Goal: Task Accomplishment & Management: Manage account settings

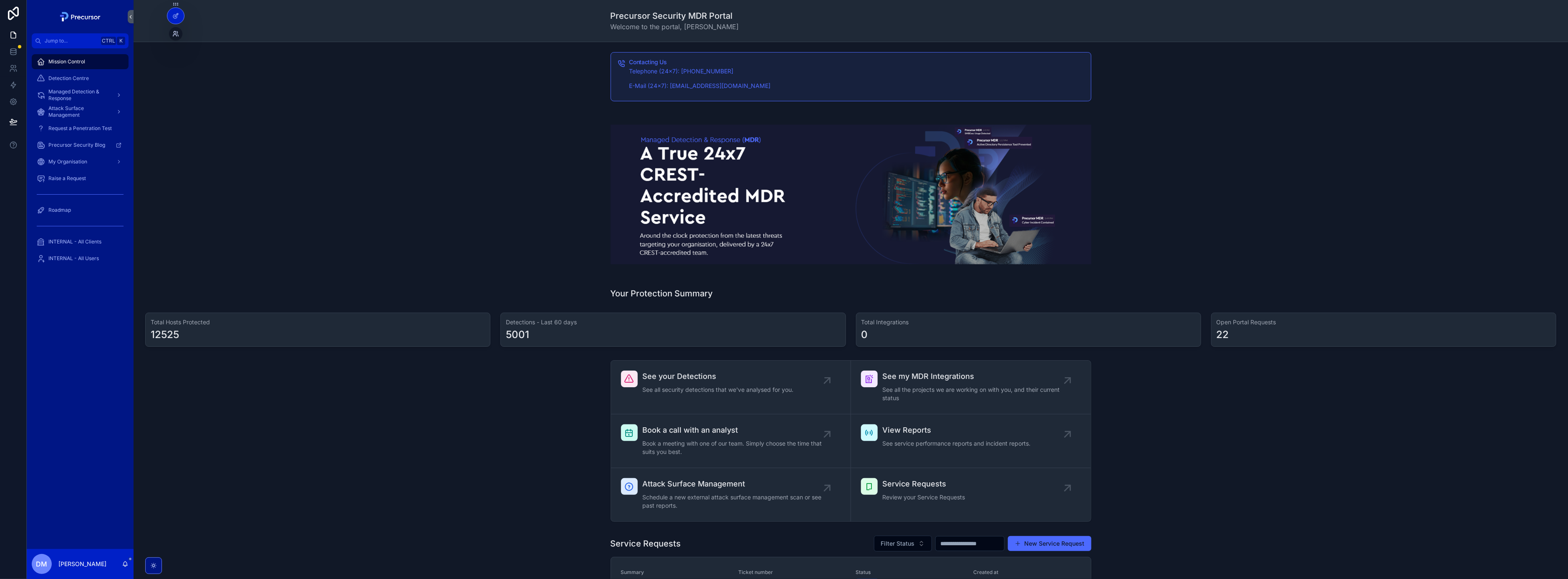
click at [176, 32] on icon at bounding box center [174, 32] width 2 height 2
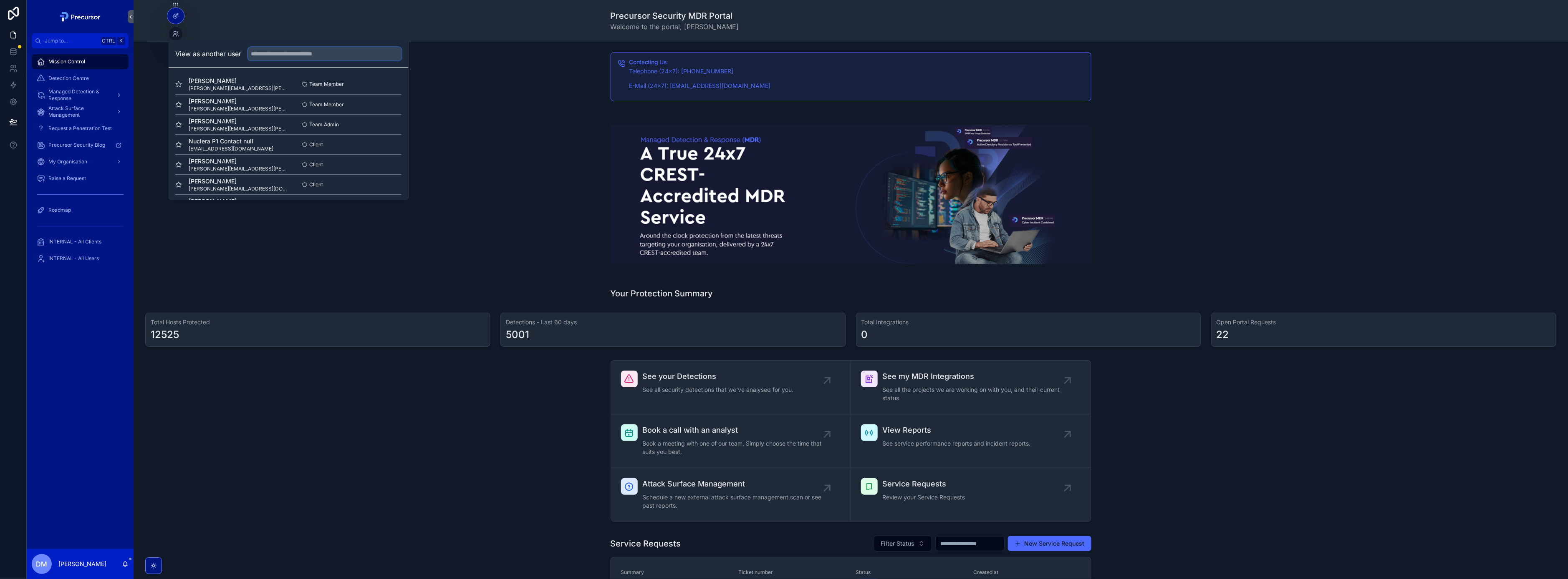
click at [303, 58] on input "text" at bounding box center [325, 54] width 153 height 13
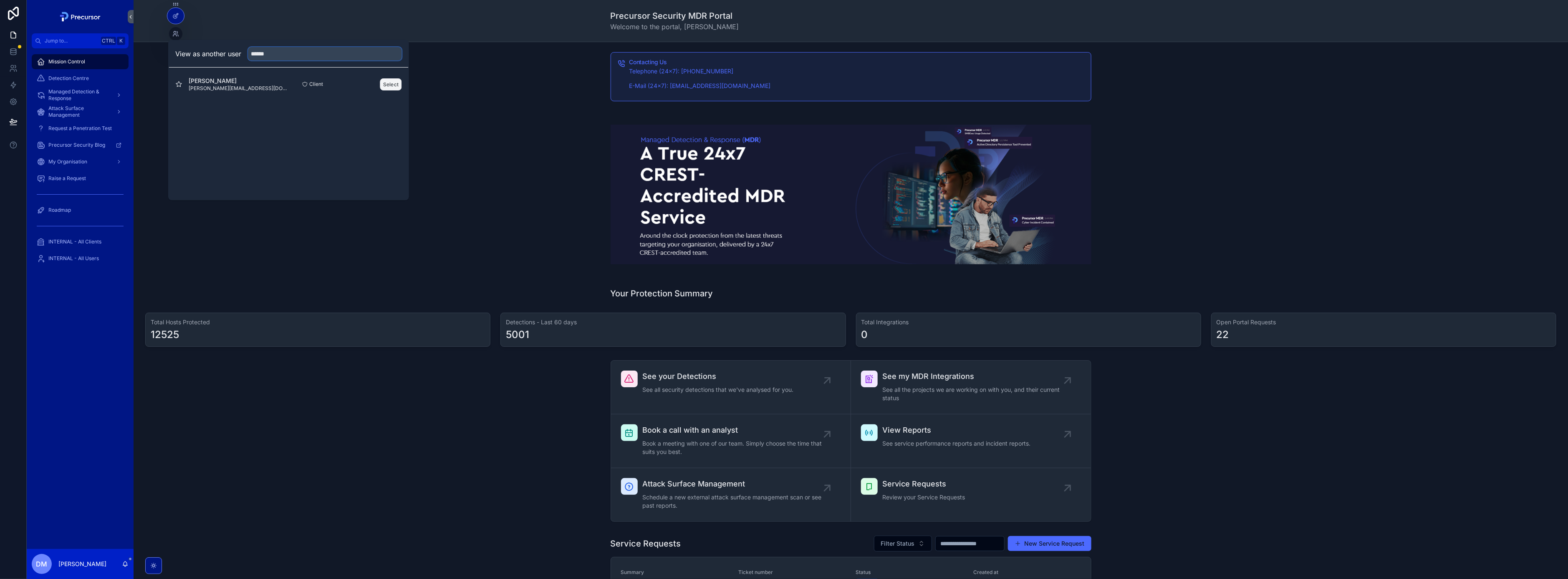
type input "******"
click at [394, 89] on button "Select" at bounding box center [391, 85] width 22 height 12
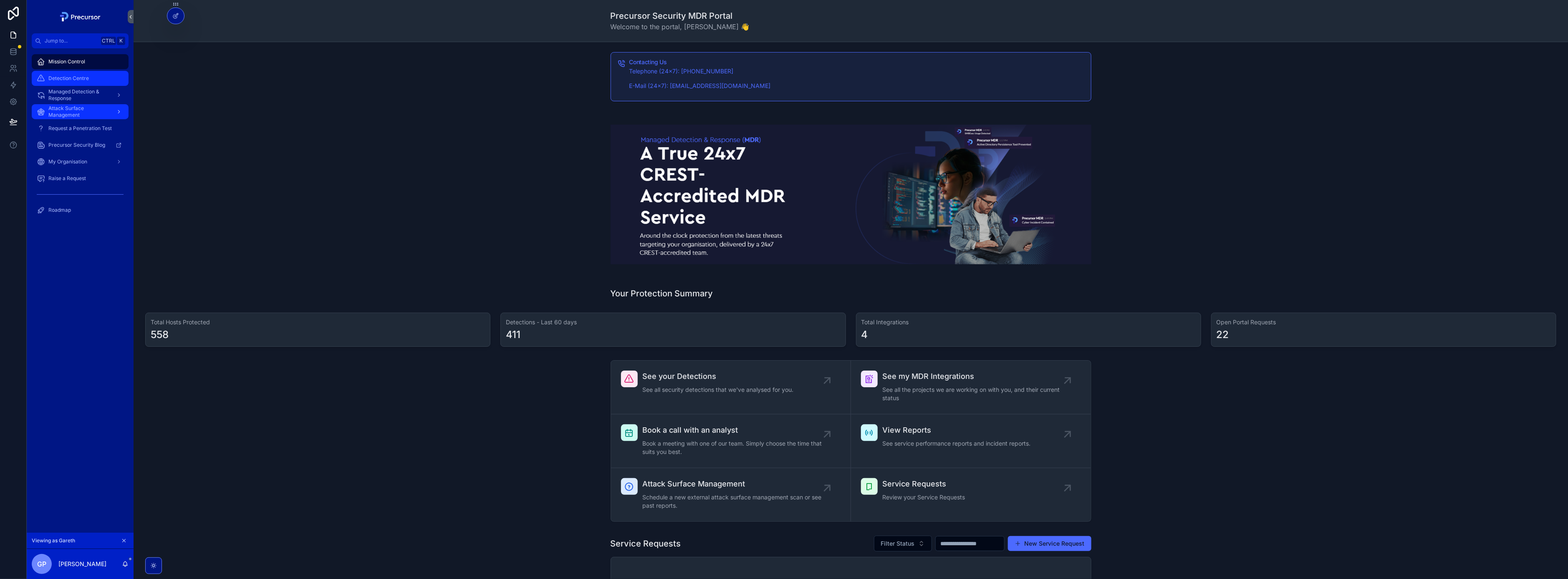
drag, startPoint x: 82, startPoint y: 80, endPoint x: 87, endPoint y: 113, distance: 33.4
click at [82, 80] on span "Detection Centre" at bounding box center [69, 78] width 41 height 7
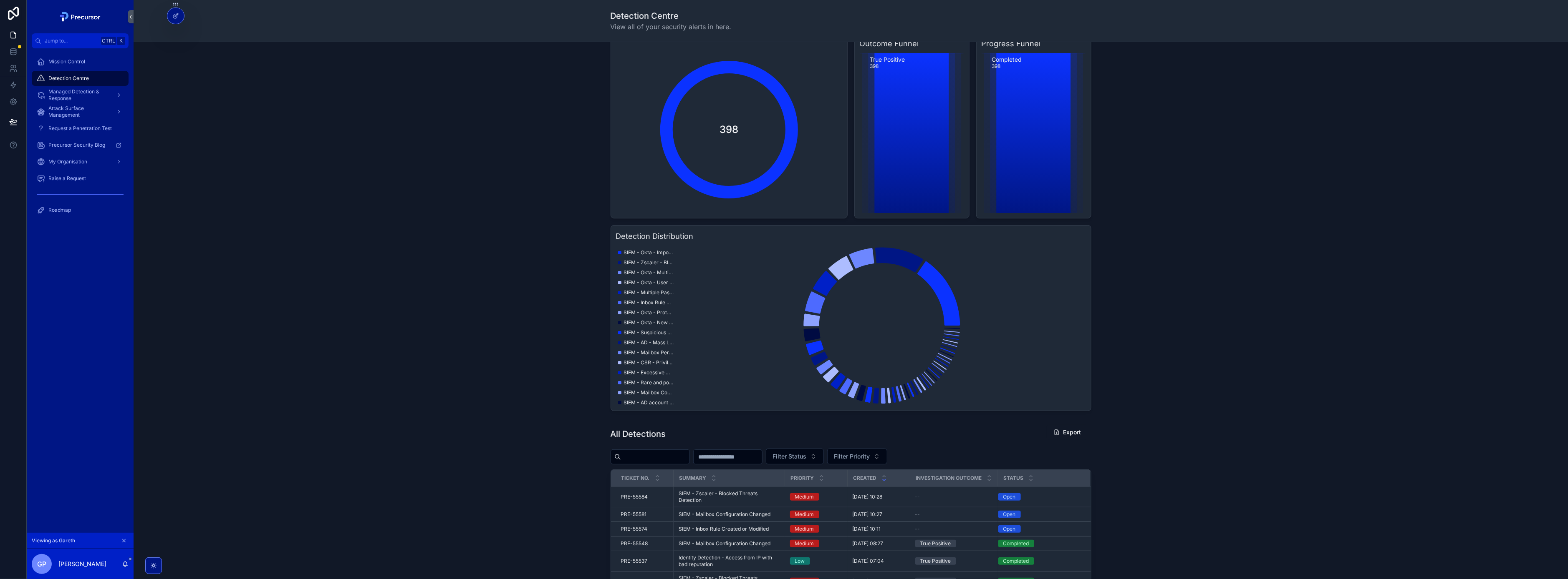
scroll to position [209, 0]
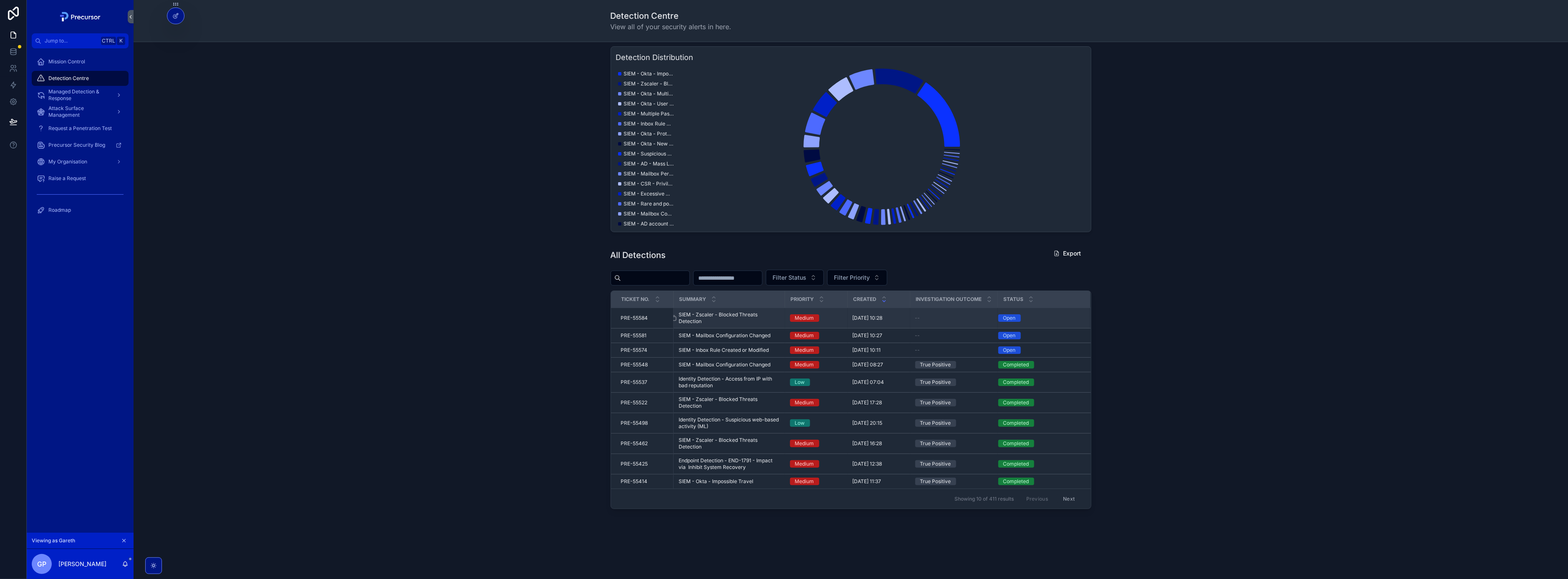
click at [755, 316] on span "SIEM - Zscaler - Blocked Threats Detection" at bounding box center [729, 318] width 102 height 13
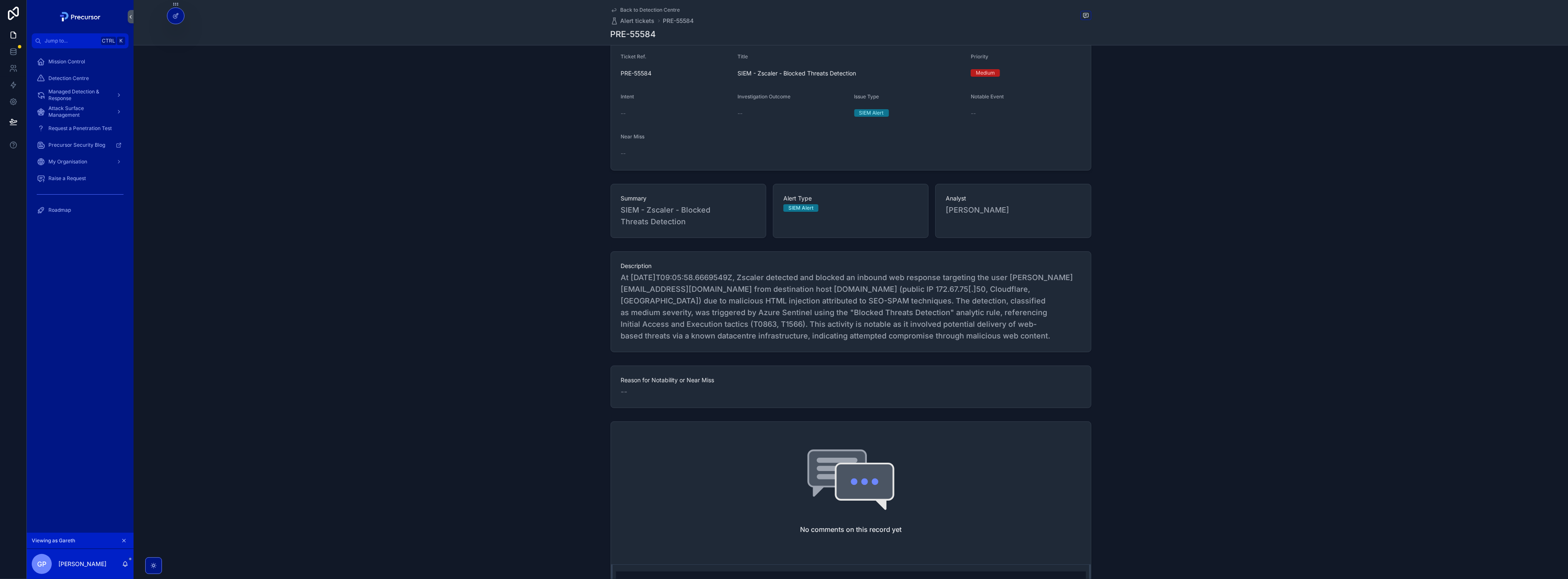
scroll to position [188, 0]
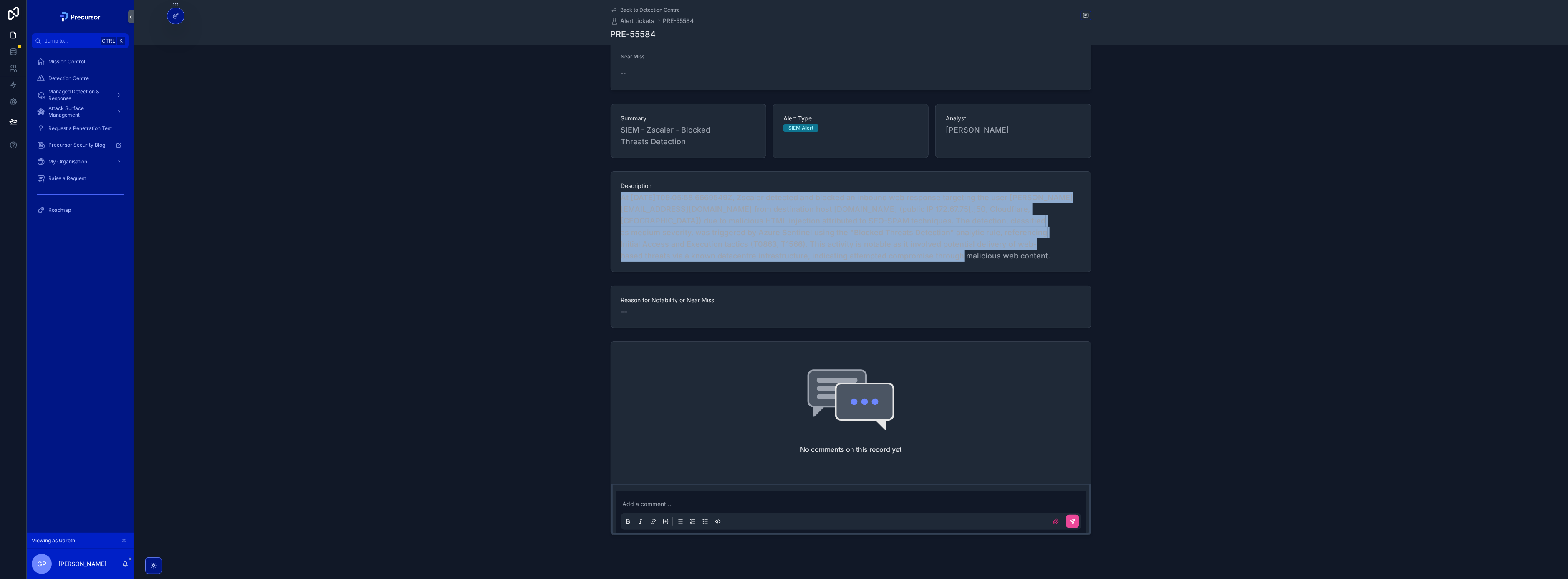
drag, startPoint x: 1031, startPoint y: 258, endPoint x: 578, endPoint y: 196, distance: 457.2
click at [578, 196] on div "Description At [DATE]T09:05:58.6669549Z, Zscaler detected and blocked an inboun…" at bounding box center [850, 221] width 1435 height 108
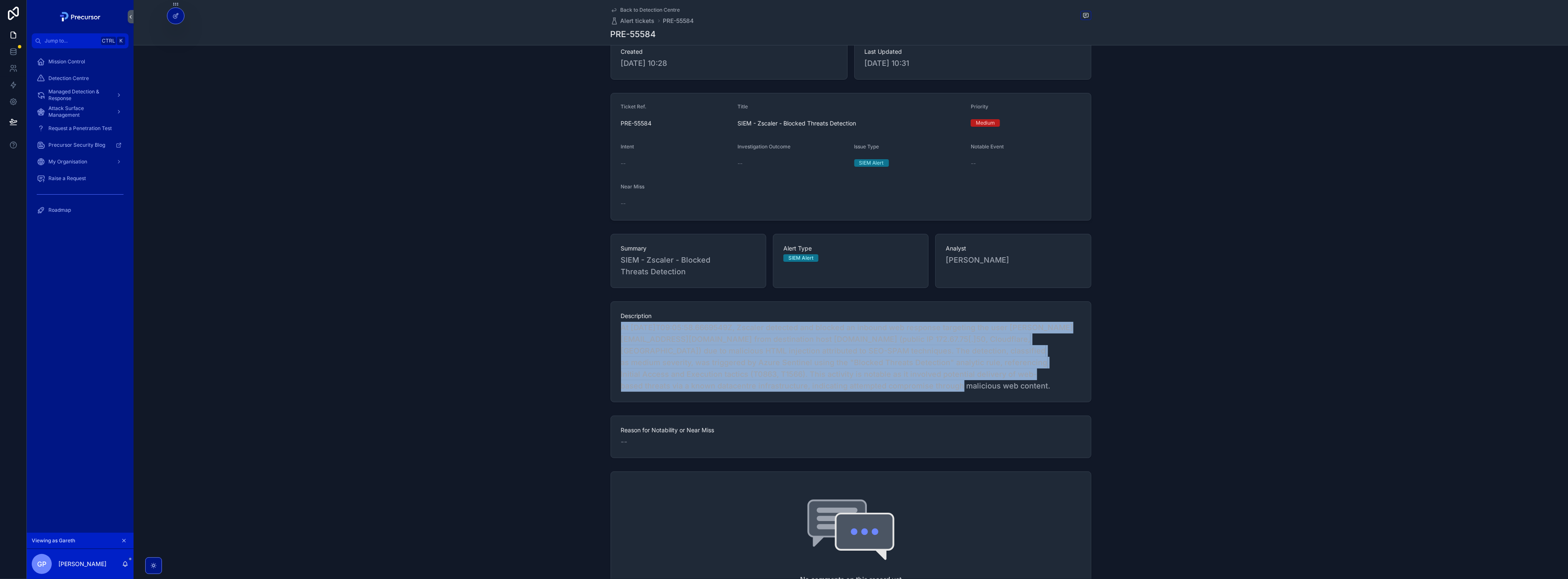
scroll to position [0, 0]
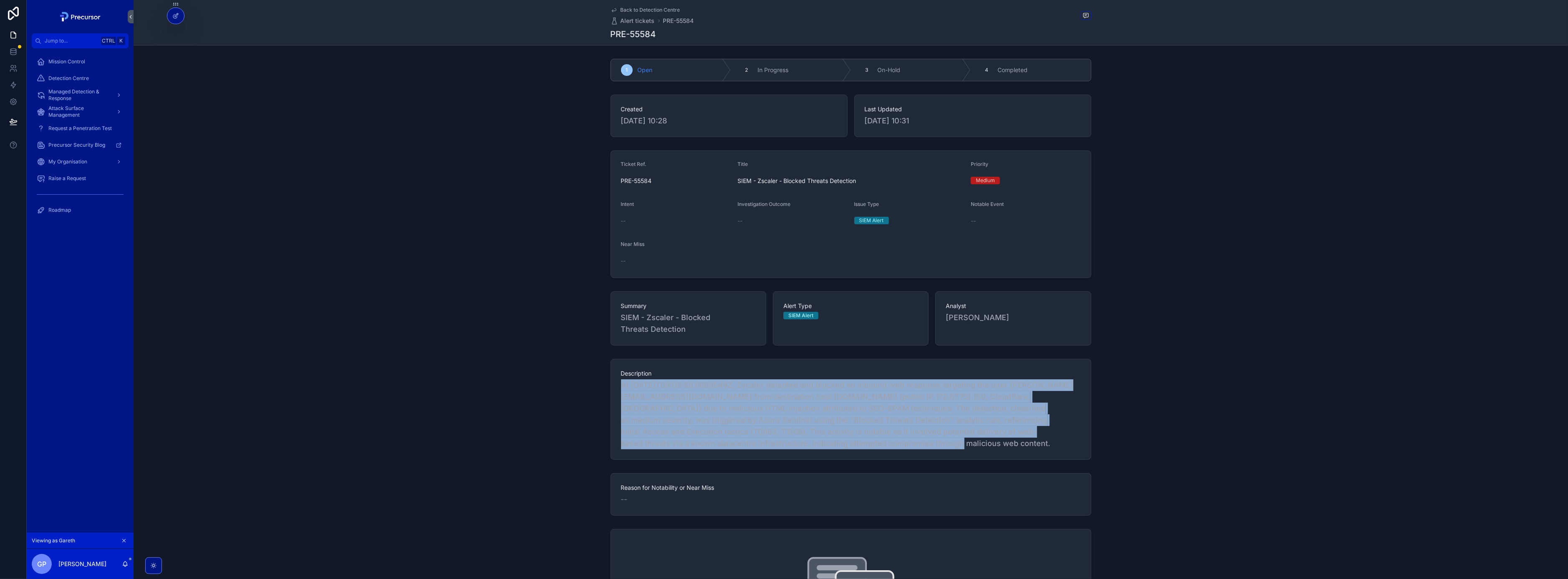
click at [628, 13] on span "Back to Detection Centre" at bounding box center [651, 10] width 60 height 7
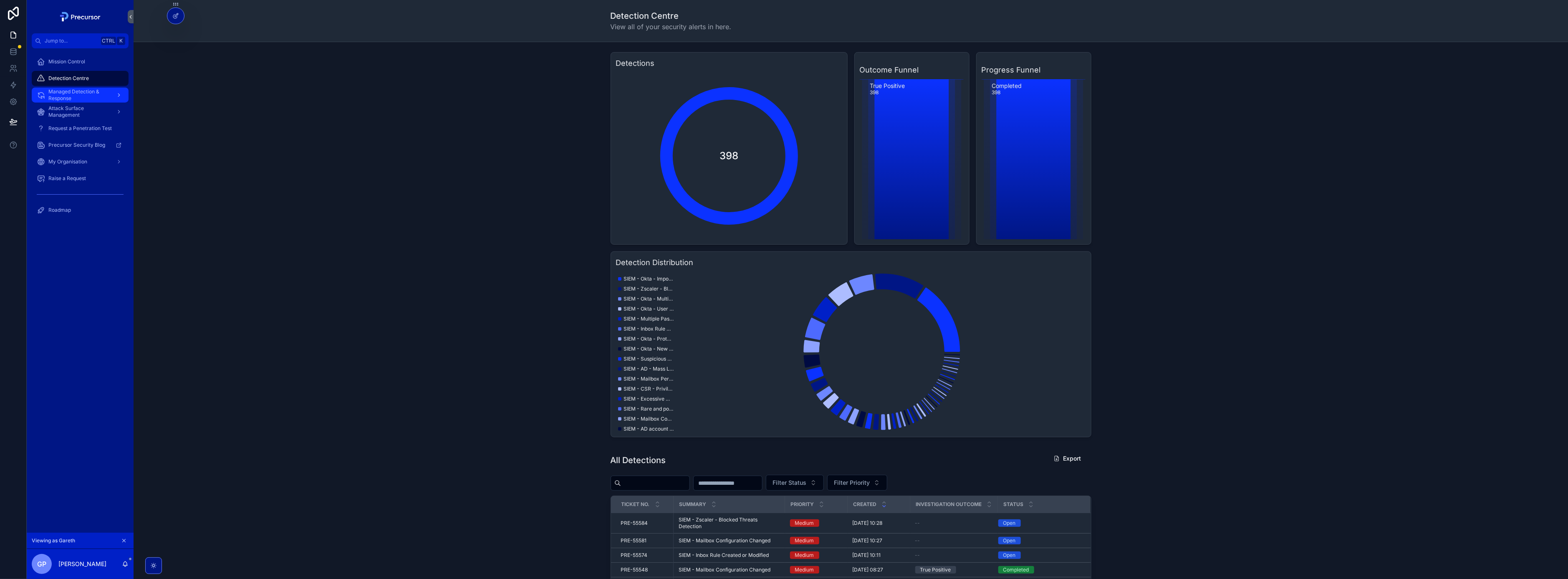
click at [110, 91] on div "Managed Detection & Response" at bounding box center [80, 95] width 87 height 13
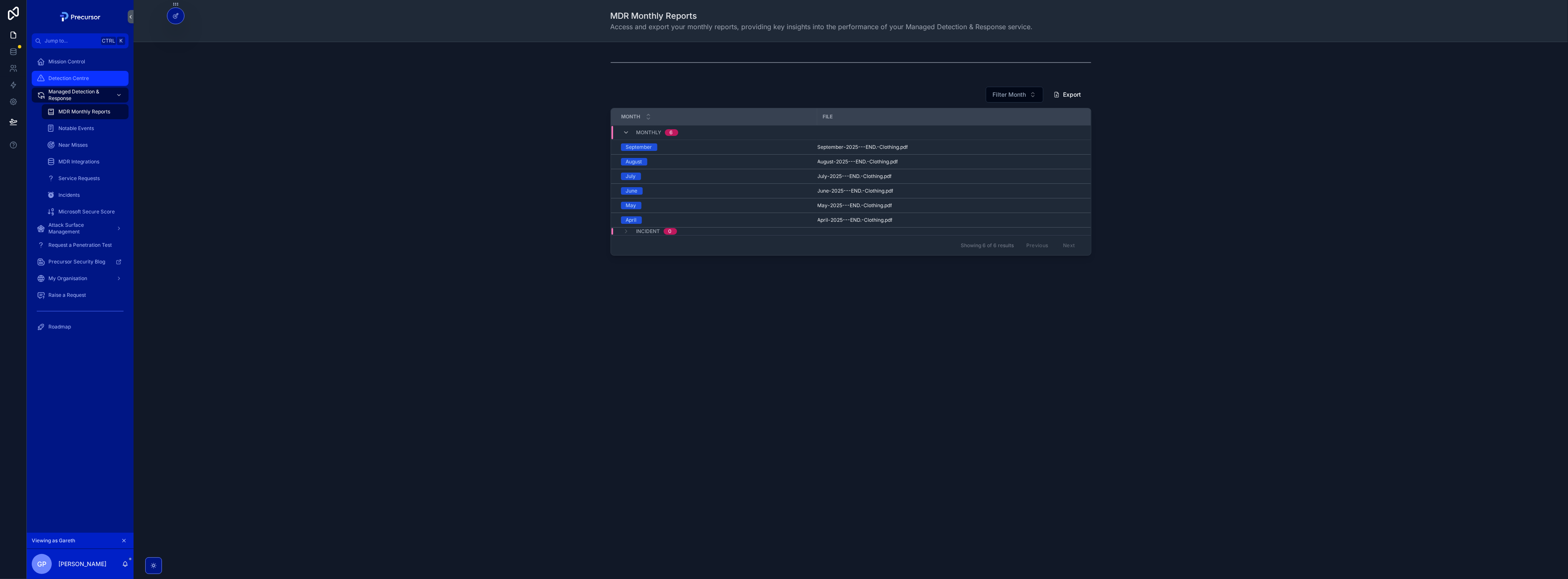
click at [75, 78] on span "Detection Centre" at bounding box center [69, 78] width 41 height 7
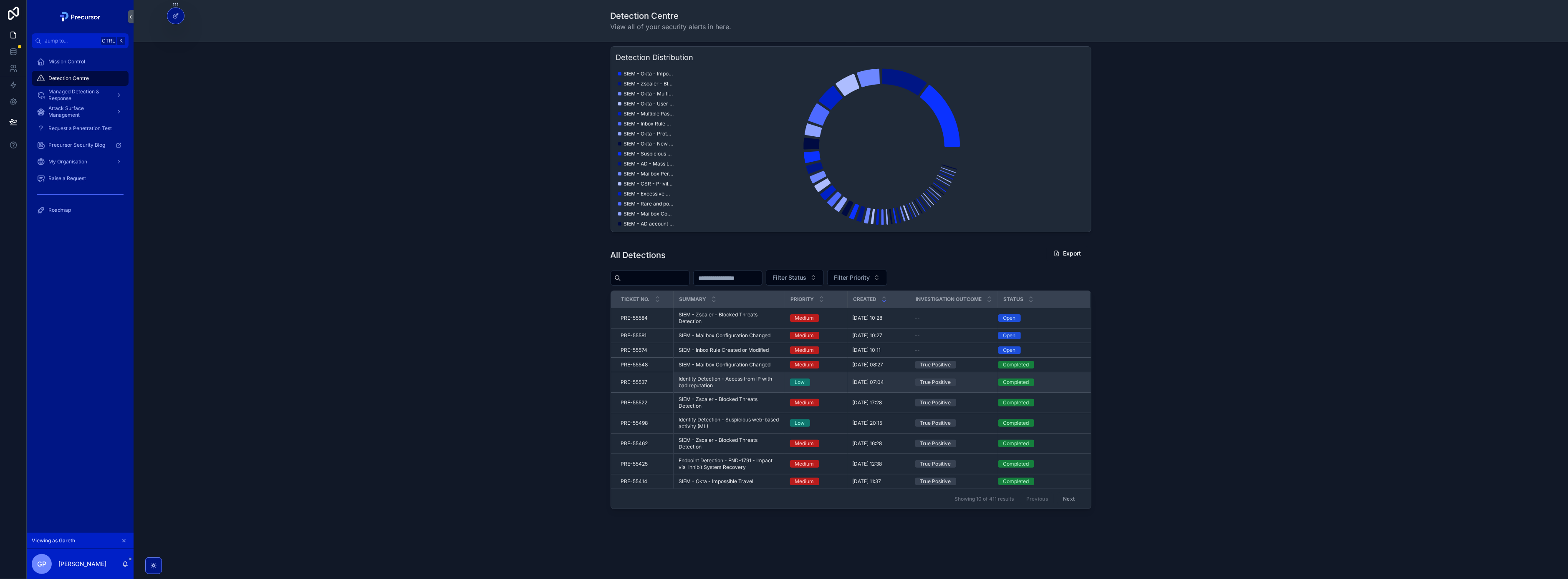
scroll to position [209, 0]
click at [649, 318] on div "PRE-55584 PRE-55584" at bounding box center [645, 318] width 47 height 7
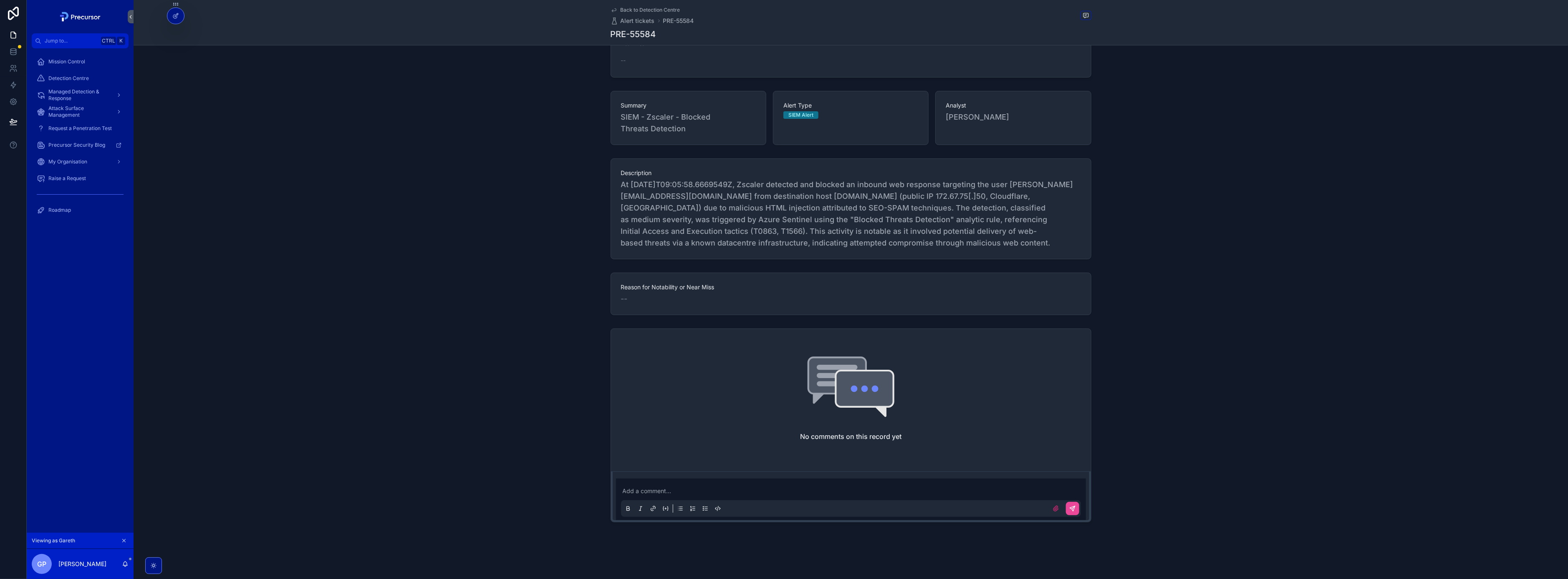
scroll to position [203, 0]
click at [1248, 328] on div "No comments on this record yet Add a comment..." at bounding box center [850, 426] width 1435 height 201
click at [82, 69] on link "Mission Control" at bounding box center [80, 61] width 97 height 15
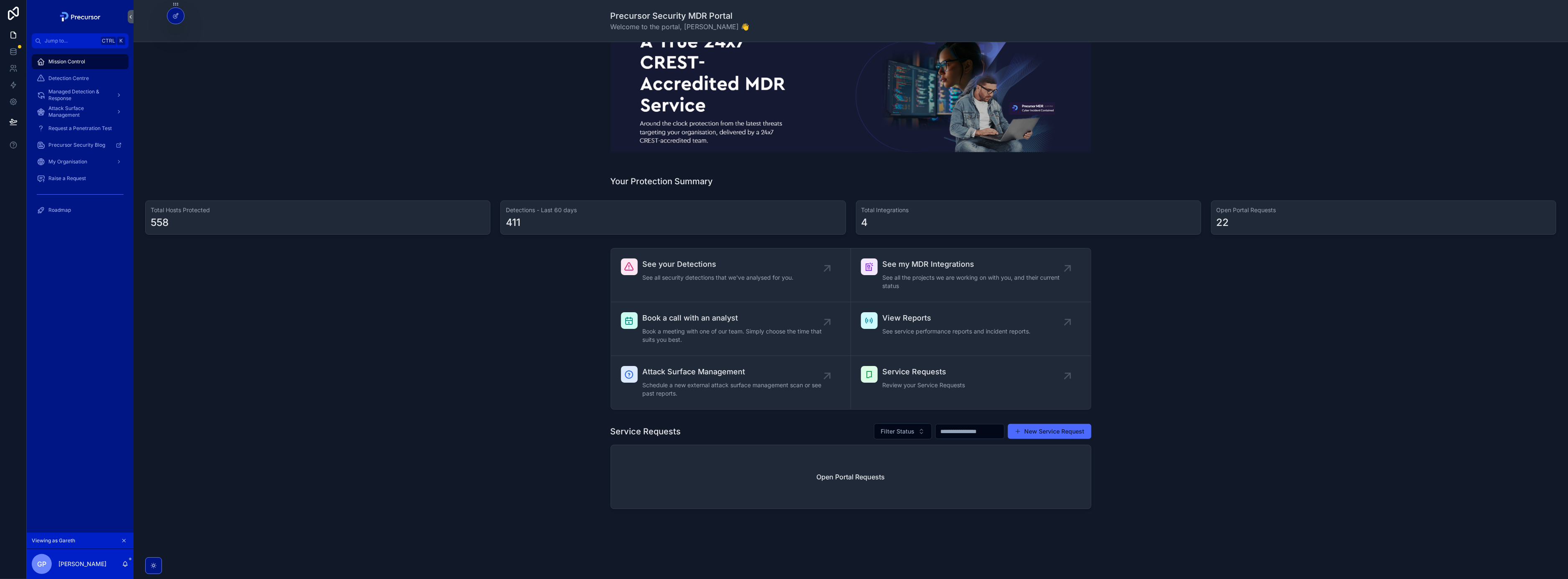
scroll to position [114, 0]
click at [66, 91] on span "Managed Detection & Response" at bounding box center [79, 95] width 61 height 13
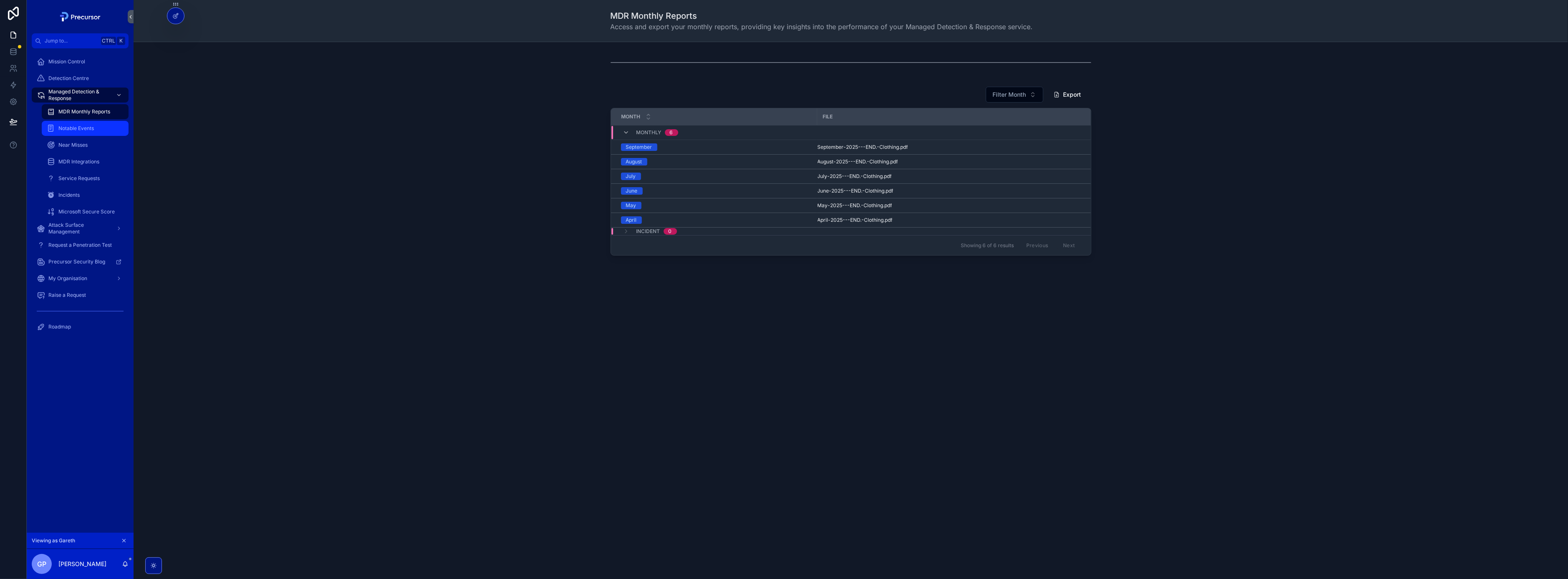
click at [75, 131] on span "Notable Events" at bounding box center [76, 128] width 35 height 7
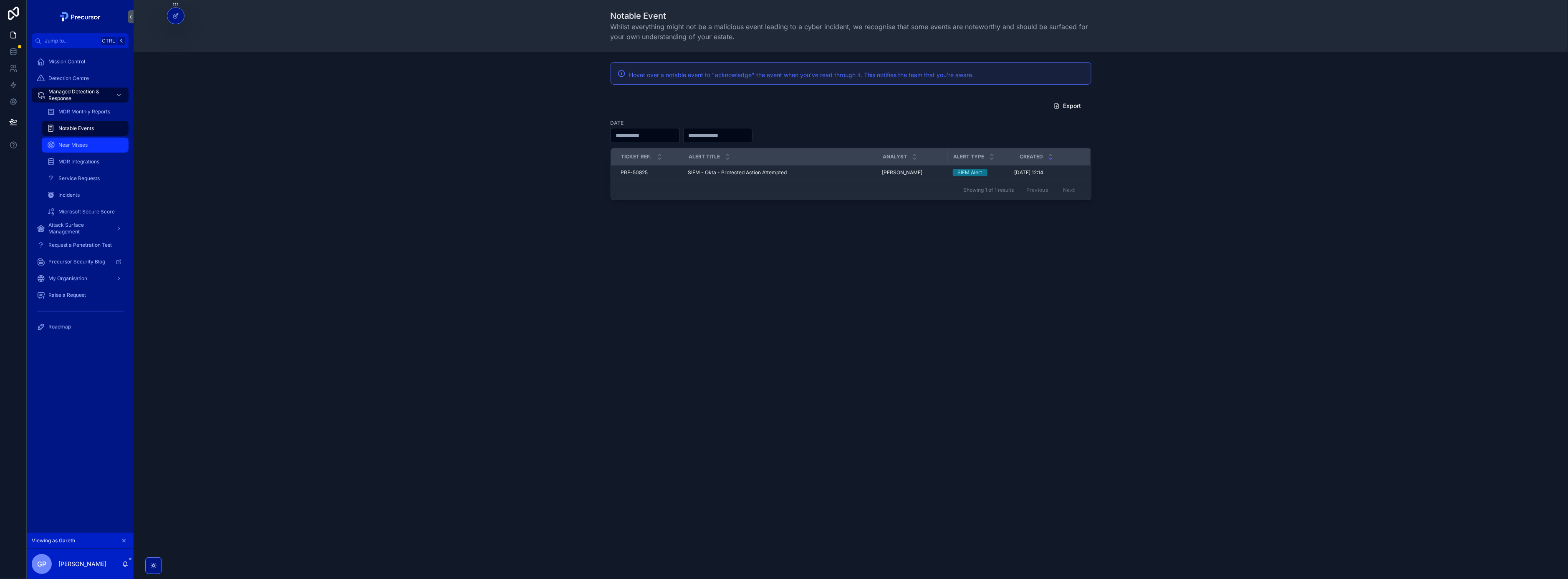
click at [83, 144] on span "Near Misses" at bounding box center [73, 145] width 29 height 7
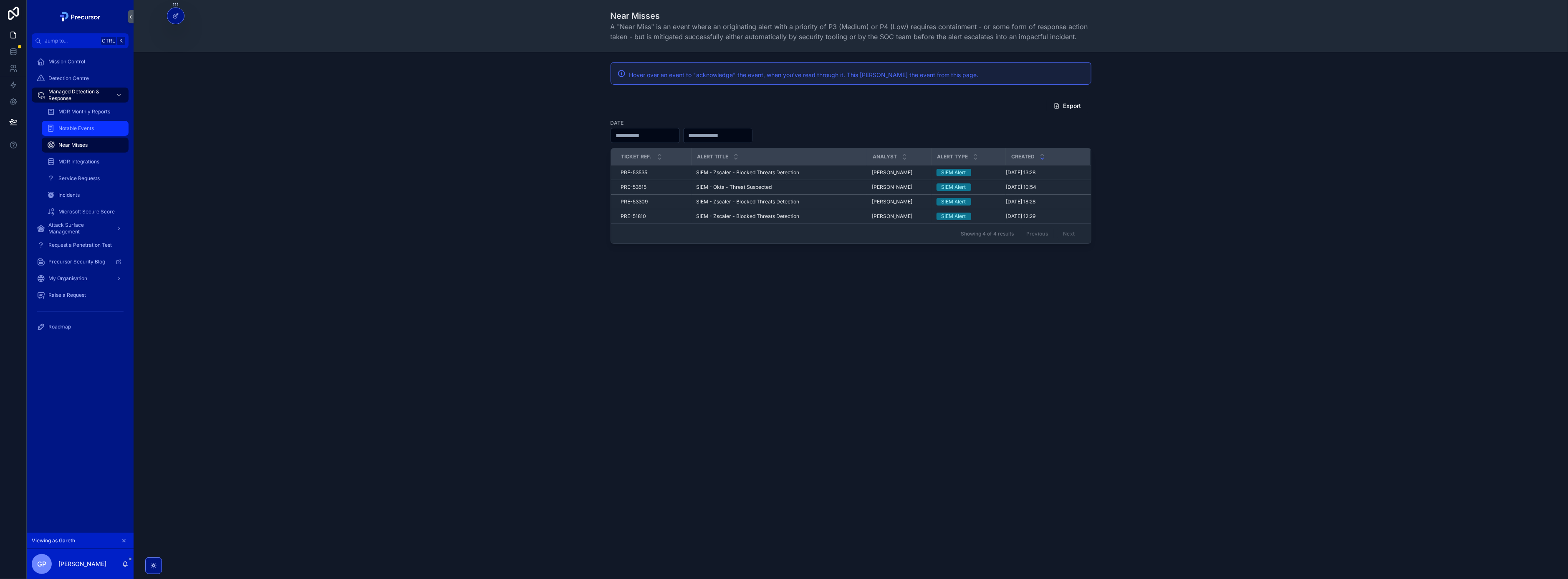
click at [96, 121] on link "Notable Events" at bounding box center [85, 128] width 87 height 15
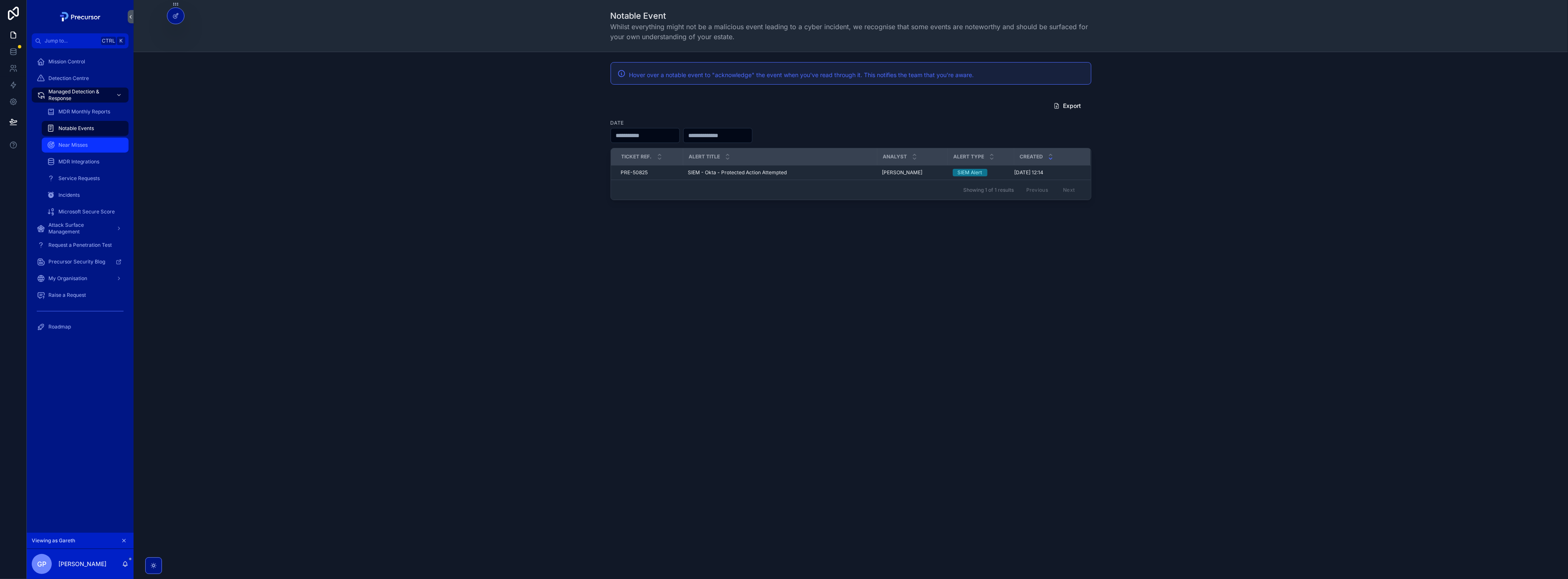
click at [71, 142] on span "Near Misses" at bounding box center [73, 145] width 29 height 7
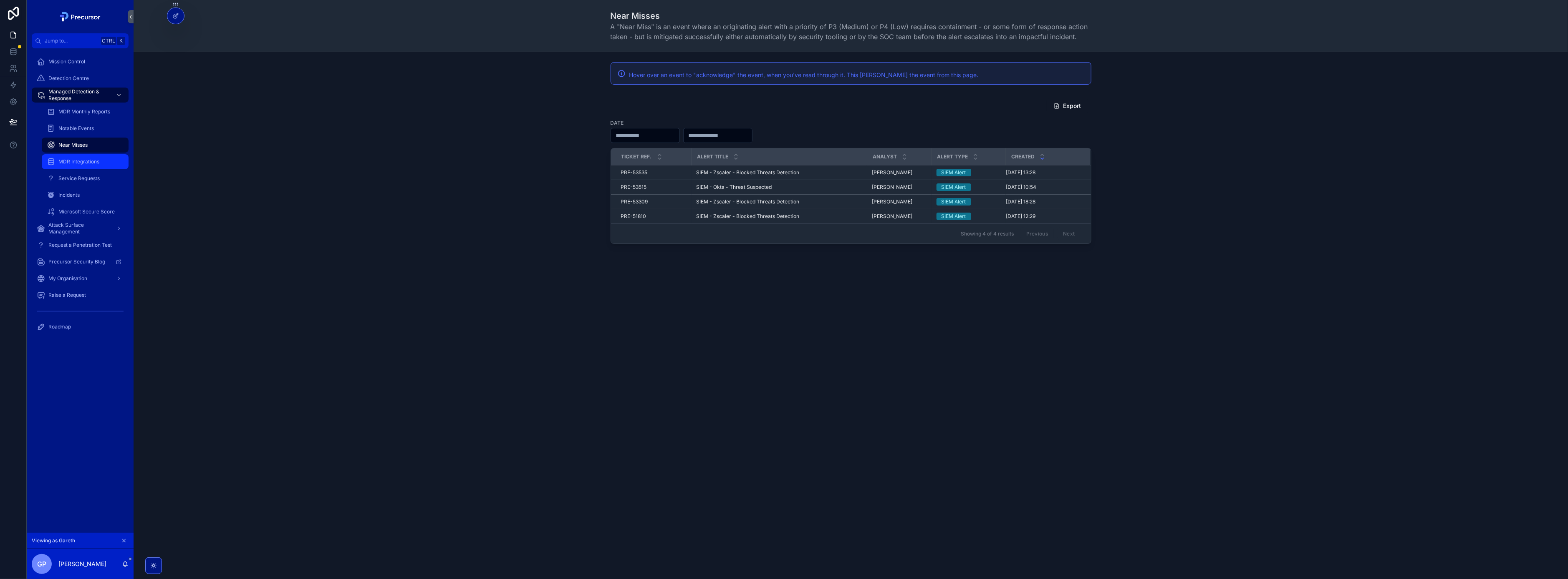
click at [83, 158] on div "MDR Integrations" at bounding box center [85, 162] width 77 height 13
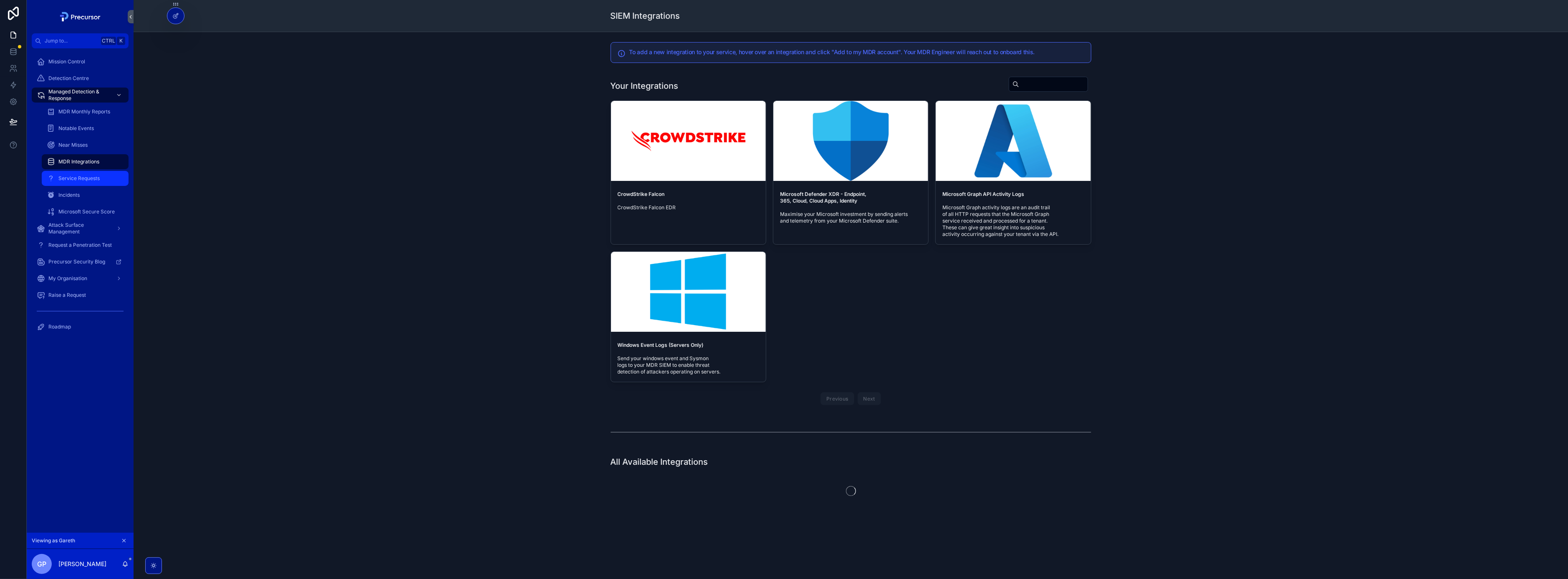
click at [75, 179] on span "Service Requests" at bounding box center [79, 178] width 41 height 7
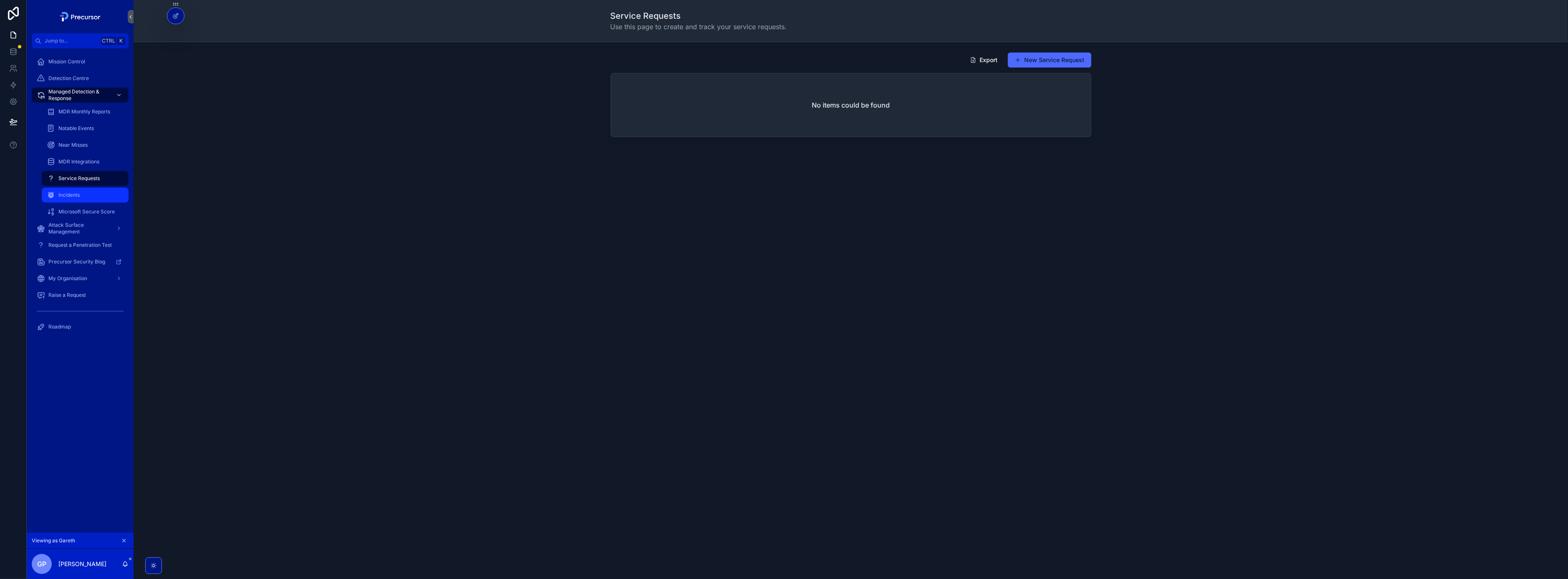
click at [78, 199] on div "Incidents" at bounding box center [85, 195] width 77 height 13
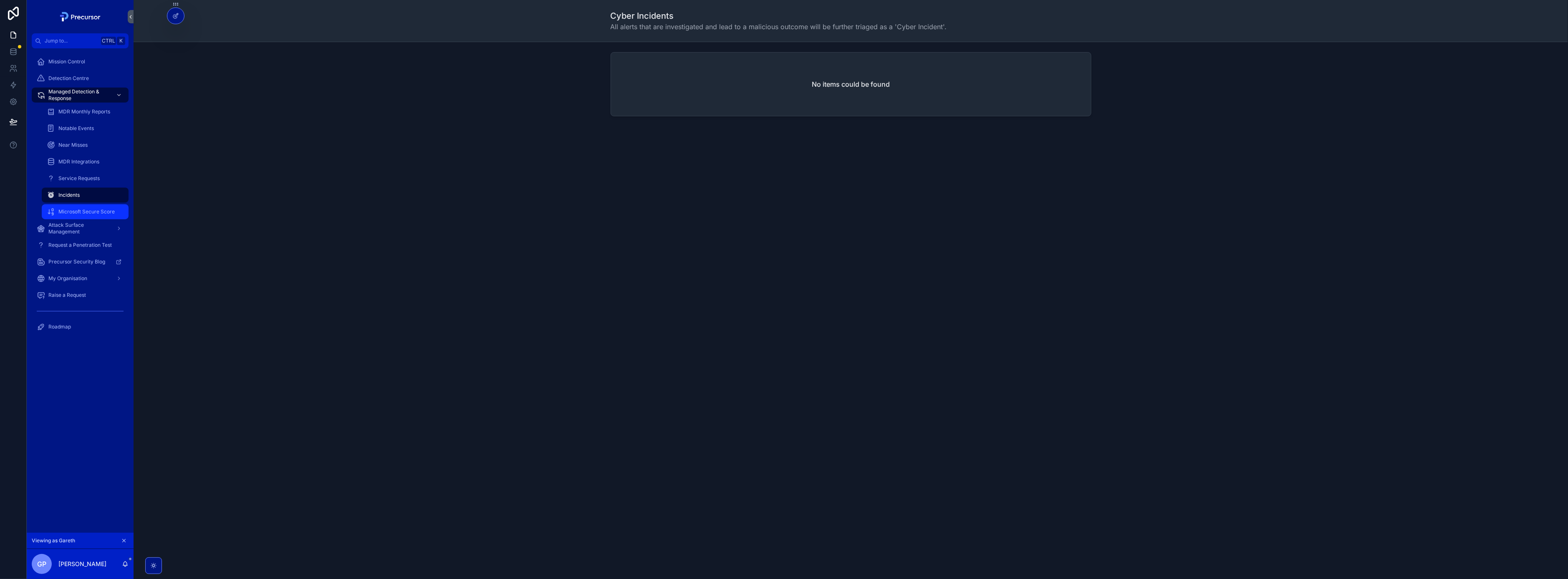
click at [100, 210] on span "Microsoft Secure Score" at bounding box center [86, 212] width 57 height 7
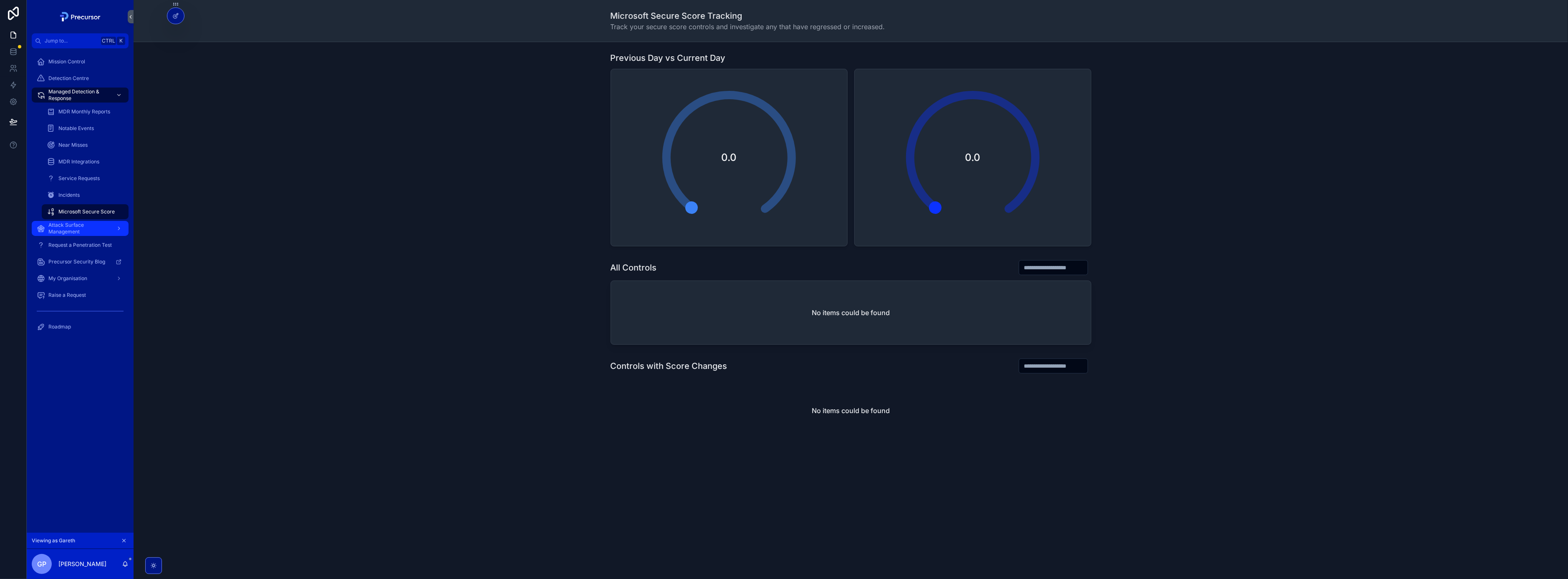
click at [105, 224] on span "Attack Surface Management" at bounding box center [79, 229] width 61 height 13
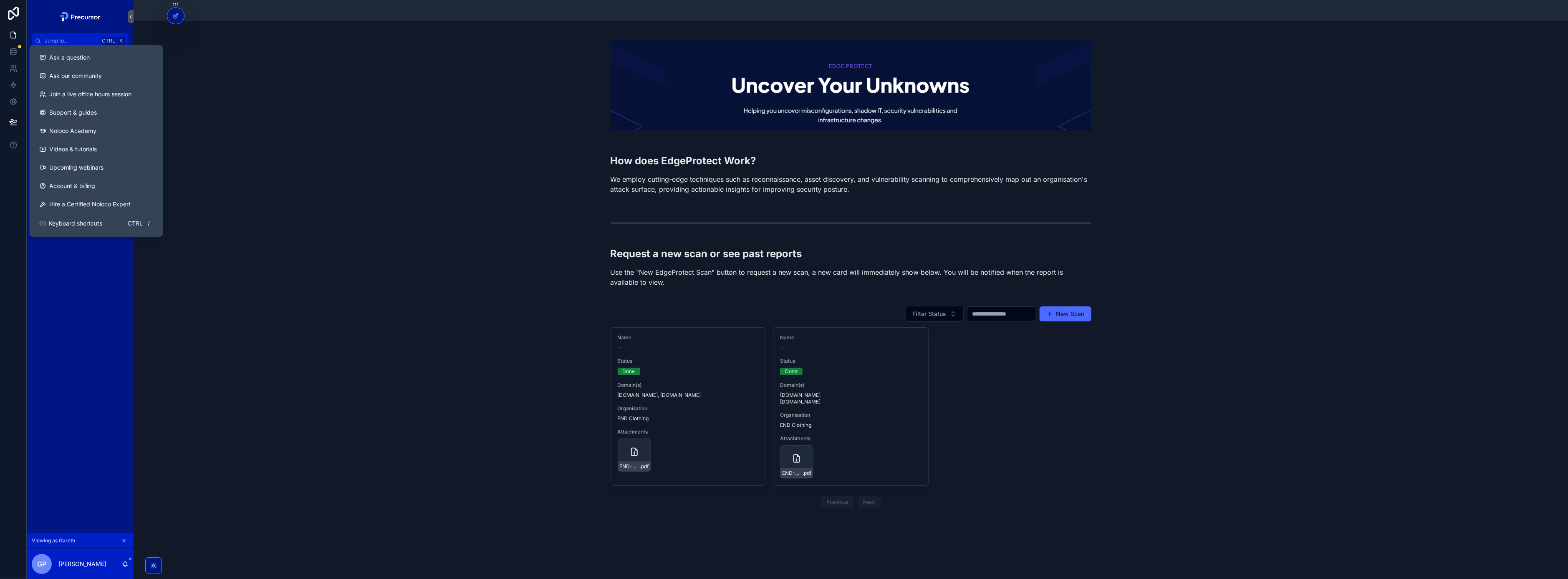
click at [342, 168] on div "How does EdgeProtect Work? We employ cutting-edge techniques such as reconnaiss…" at bounding box center [850, 177] width 1421 height 52
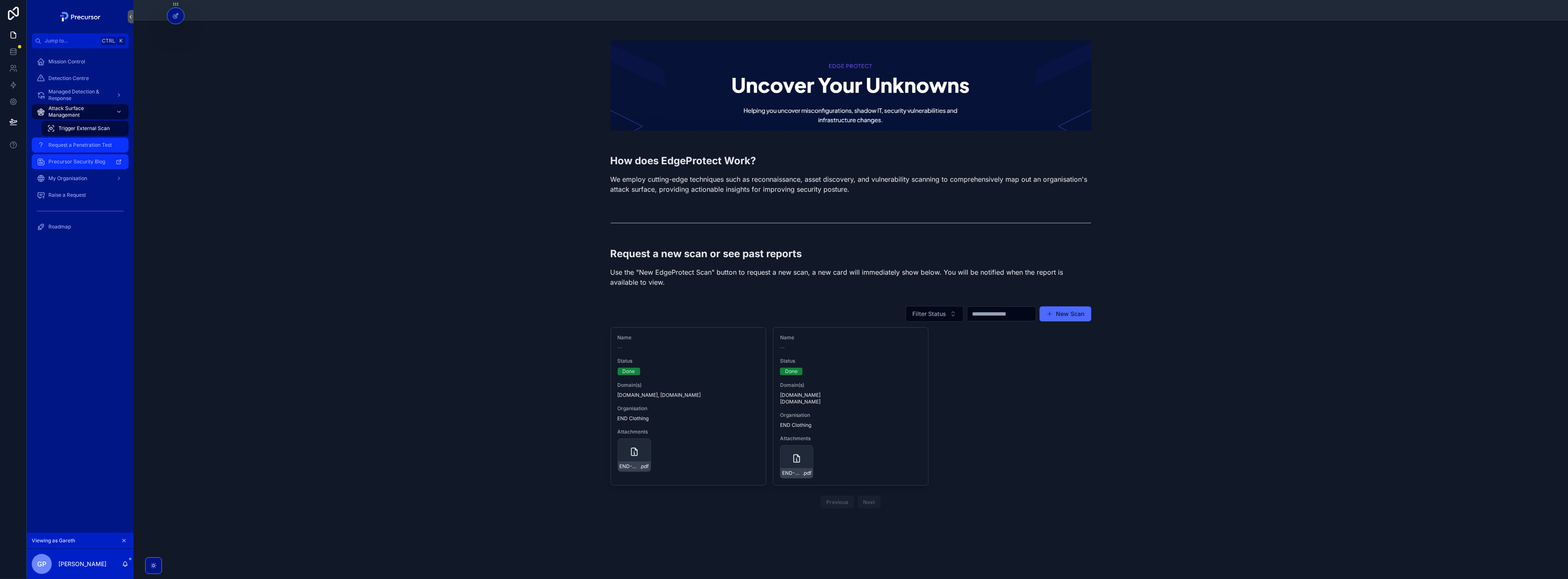
click at [72, 144] on span "Request a Penetration Test" at bounding box center [80, 145] width 63 height 7
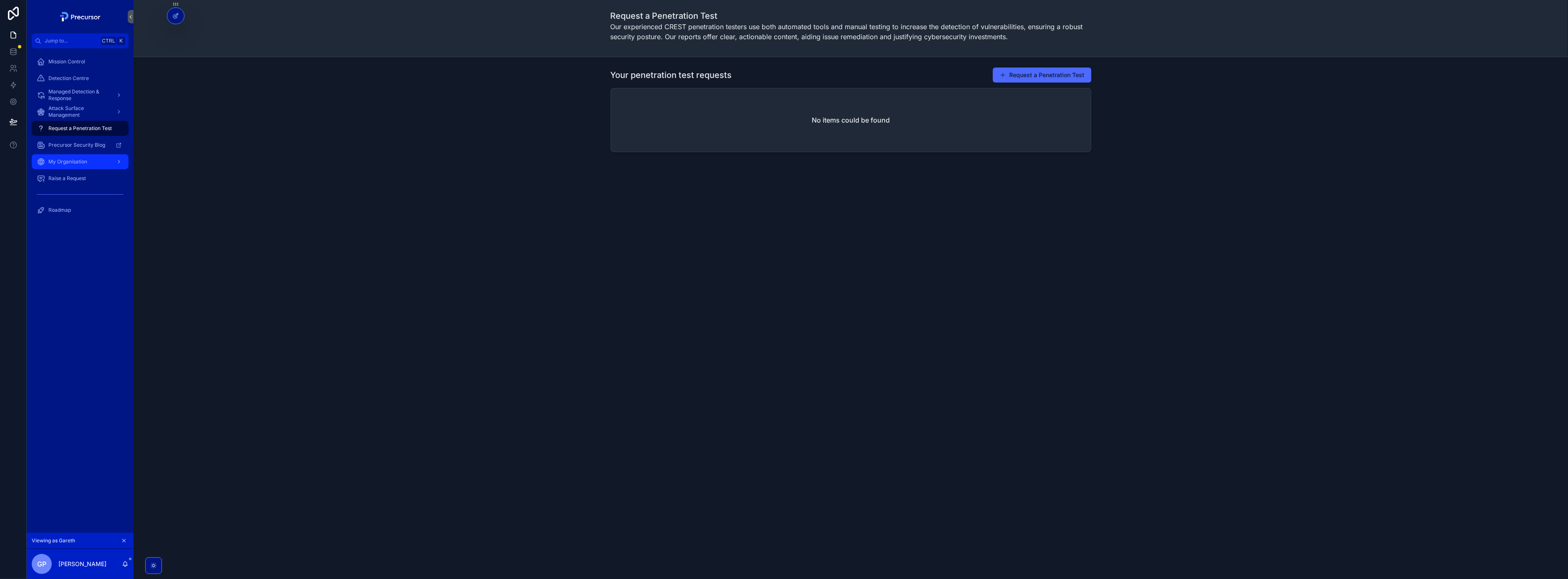
click at [82, 159] on span "My Organisation" at bounding box center [68, 162] width 39 height 7
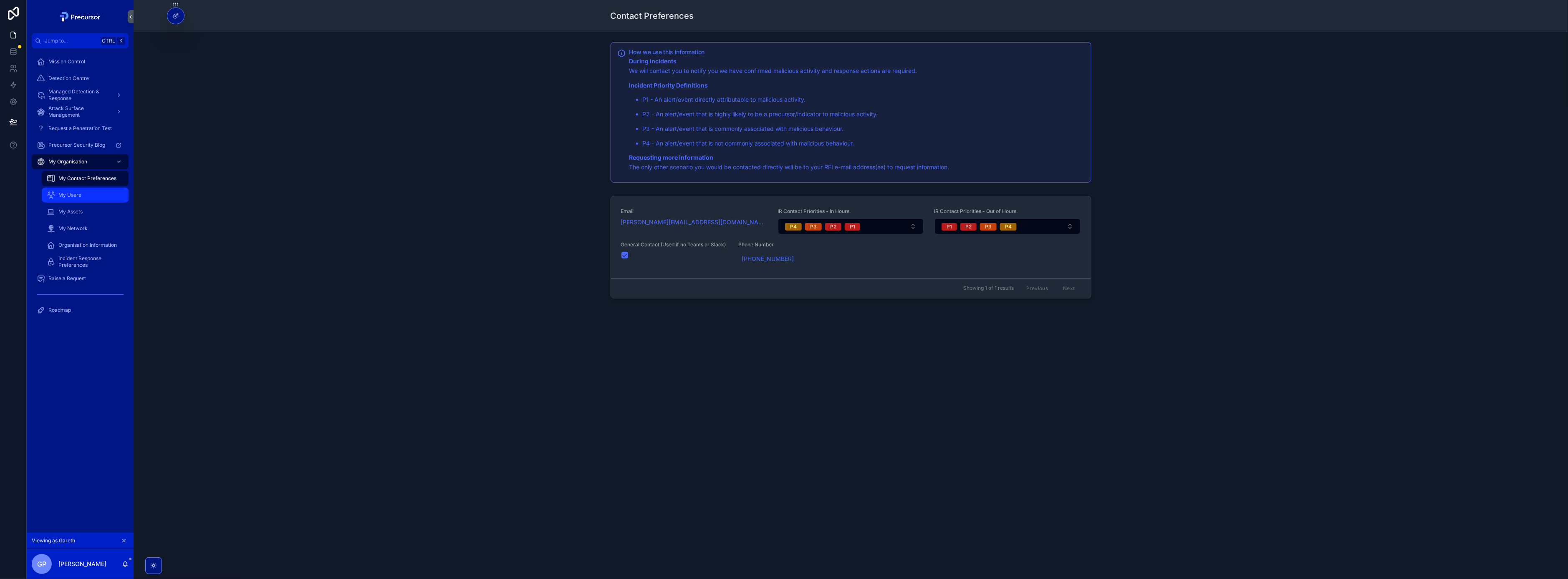
click at [75, 196] on span "My Users" at bounding box center [69, 195] width 23 height 7
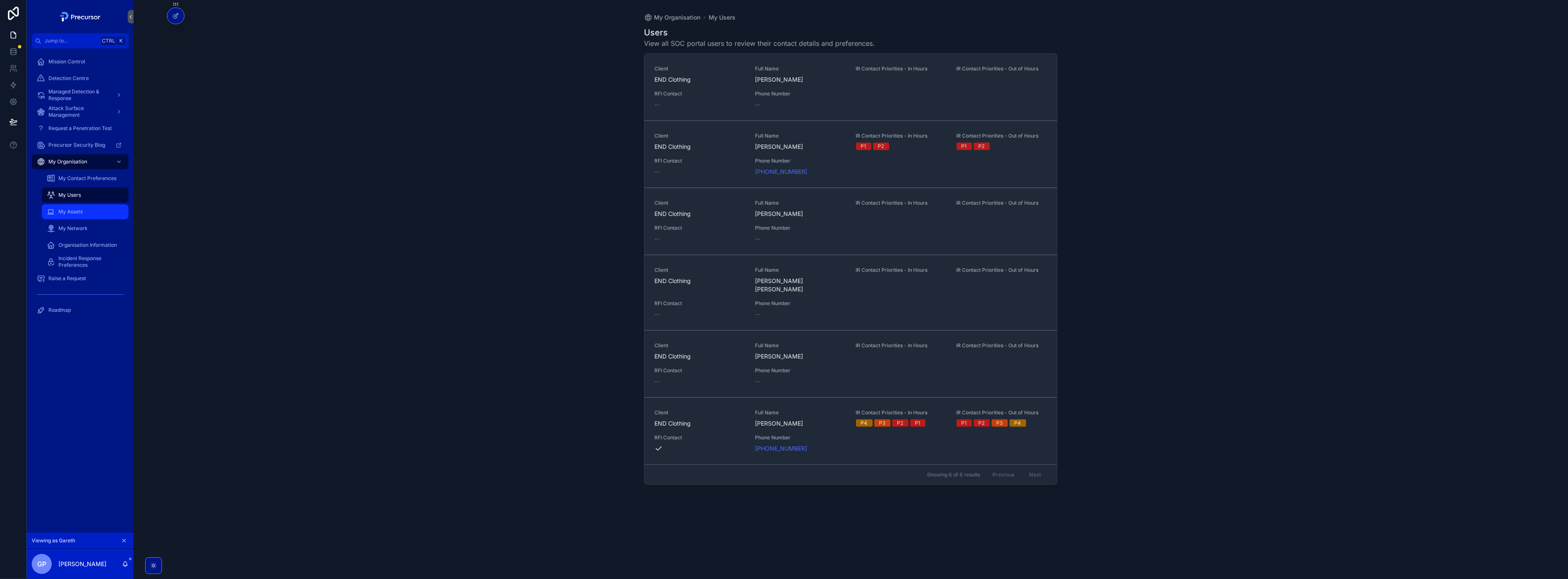
click at [90, 209] on div "My Assets" at bounding box center [85, 212] width 77 height 13
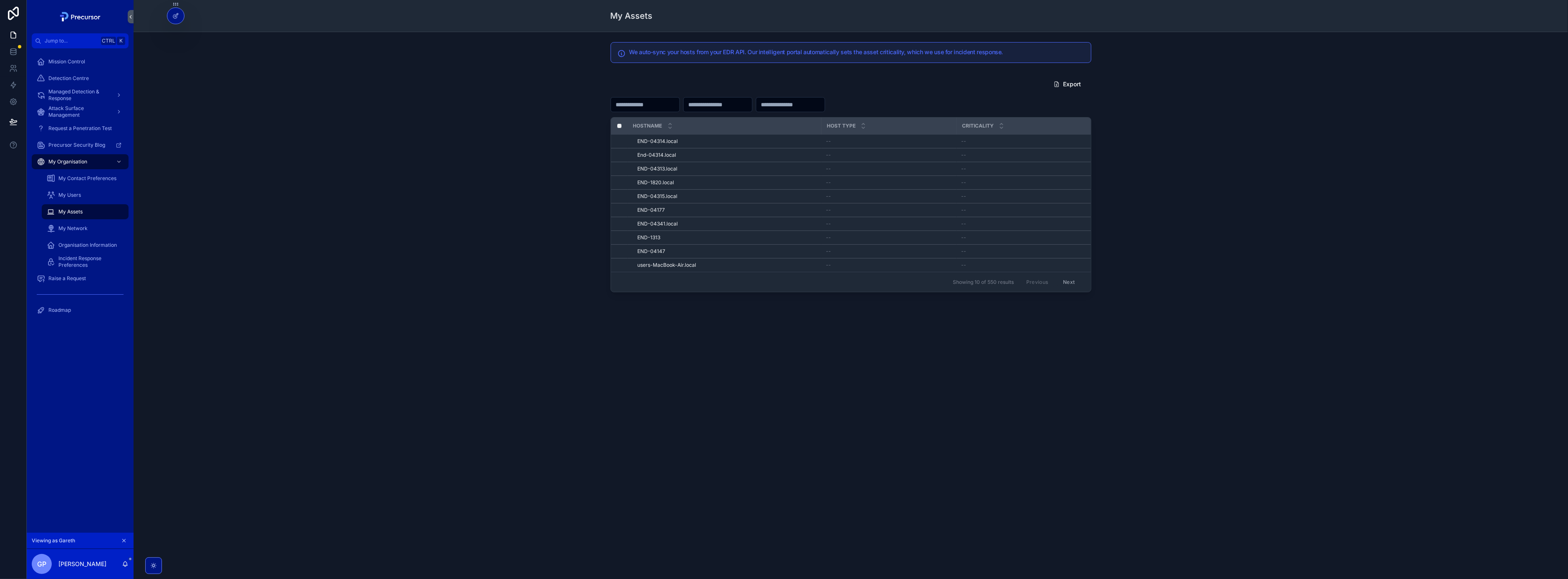
click at [1077, 285] on button "Next" at bounding box center [1069, 282] width 23 height 13
click at [1068, 286] on button "Next" at bounding box center [1069, 282] width 23 height 13
click at [79, 226] on span "My Network" at bounding box center [73, 228] width 29 height 7
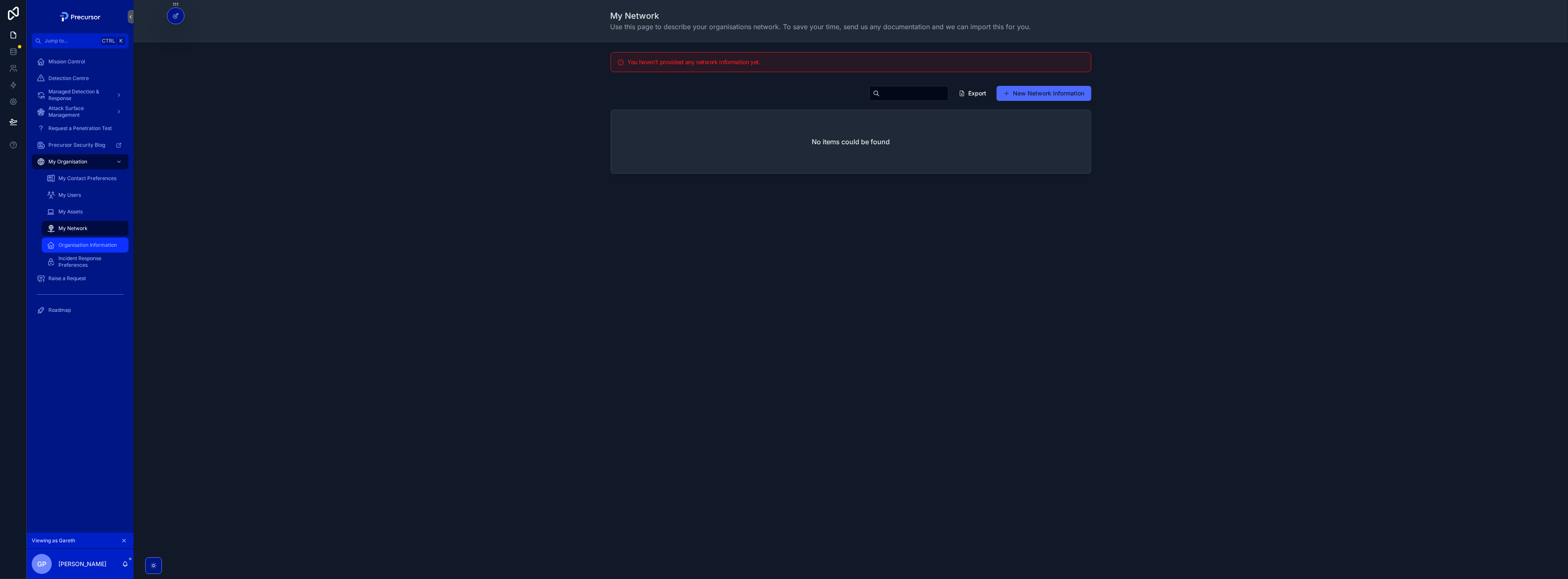
click at [70, 244] on span "Organisation Information" at bounding box center [88, 245] width 58 height 7
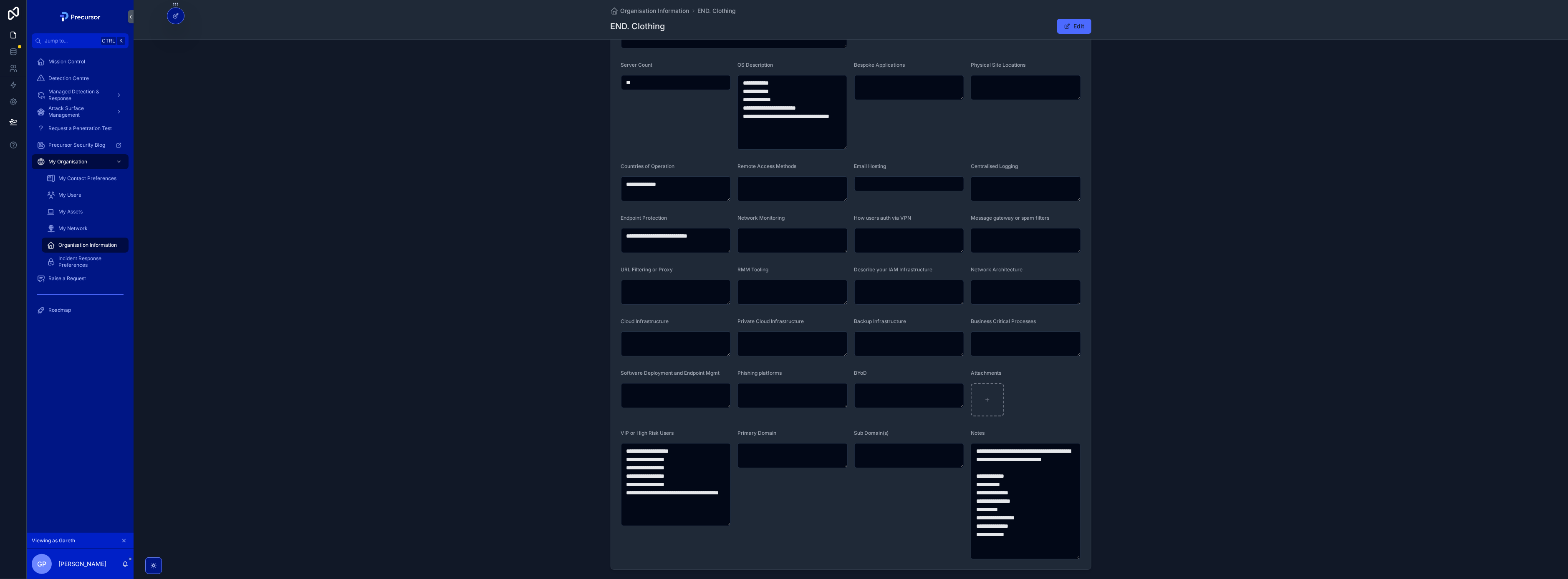
scroll to position [149, 0]
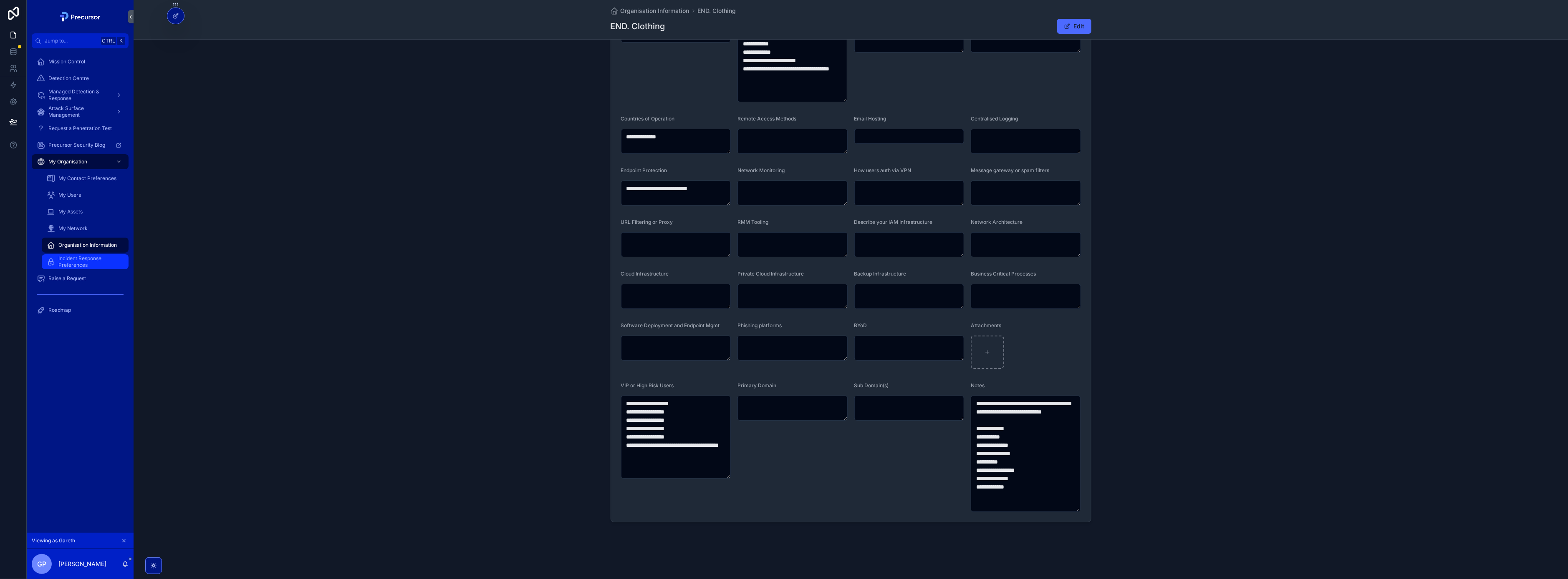
click at [78, 255] on span "Incident Response Preferences" at bounding box center [89, 262] width 61 height 13
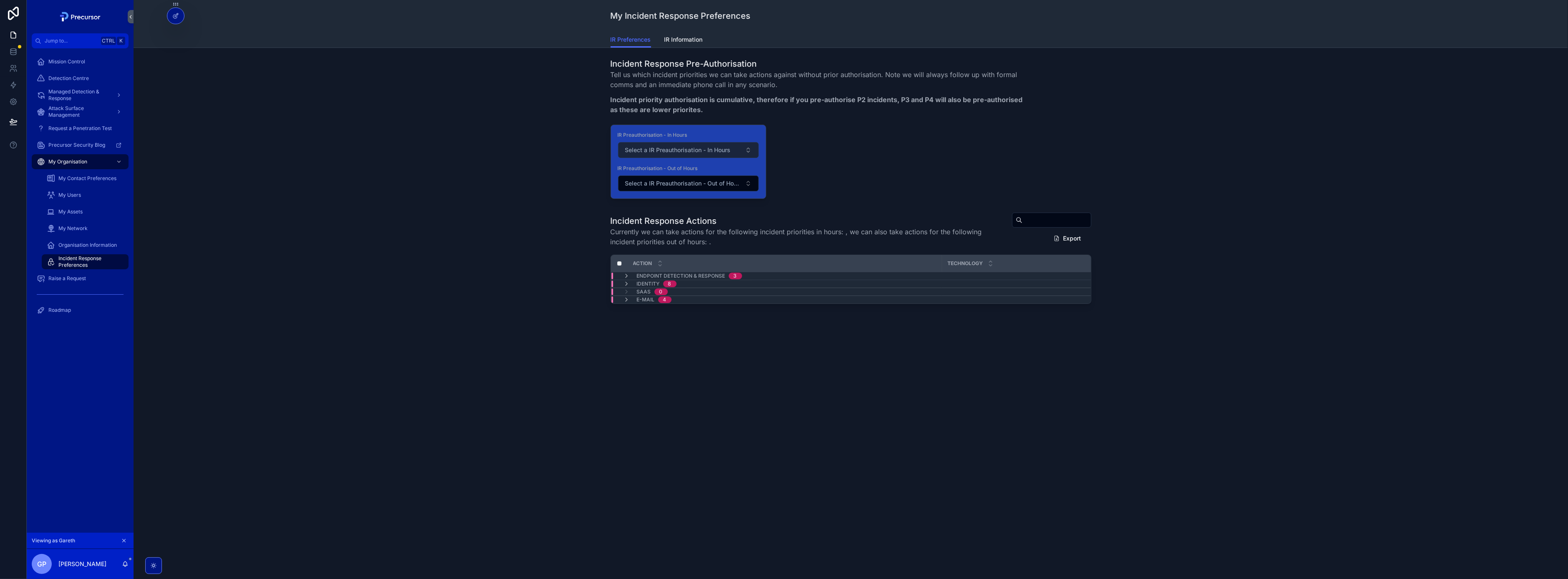
click at [746, 156] on button "Select a IR Preauthorisation - In Hours" at bounding box center [688, 150] width 141 height 16
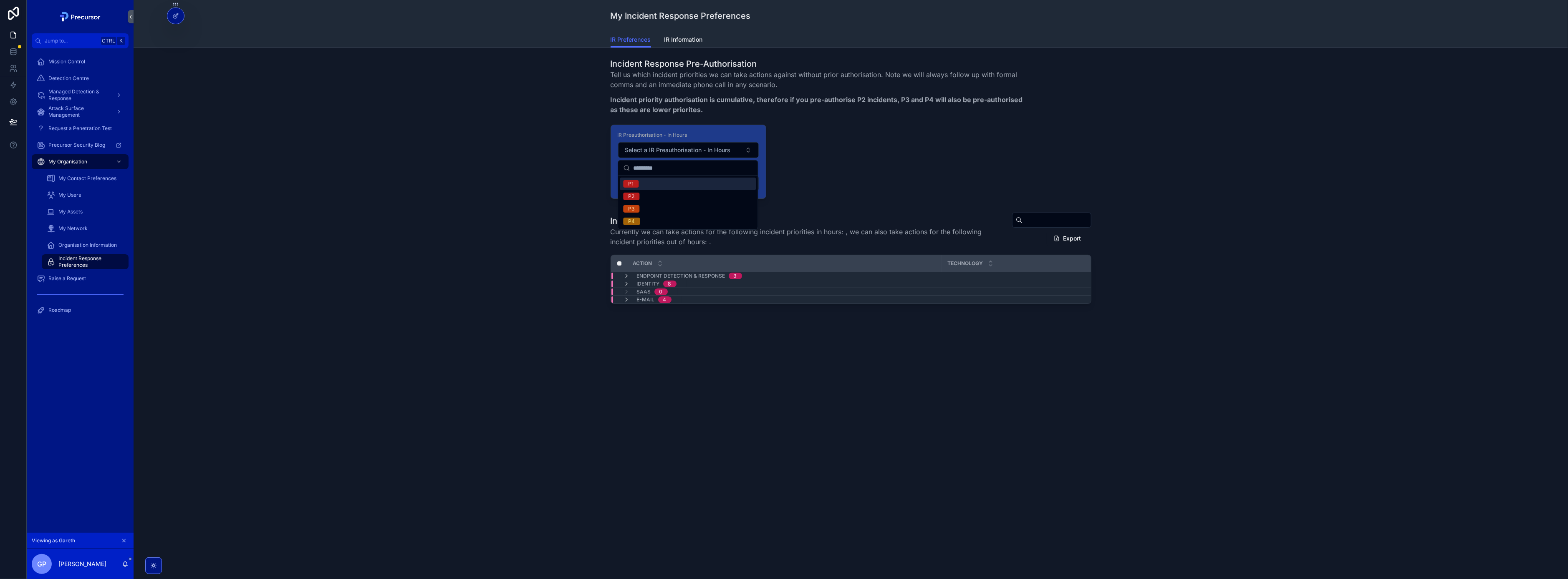
click at [695, 110] on p "Incident priority authorisation is cumulative, therefore if you pre-authorise P…" at bounding box center [819, 105] width 418 height 20
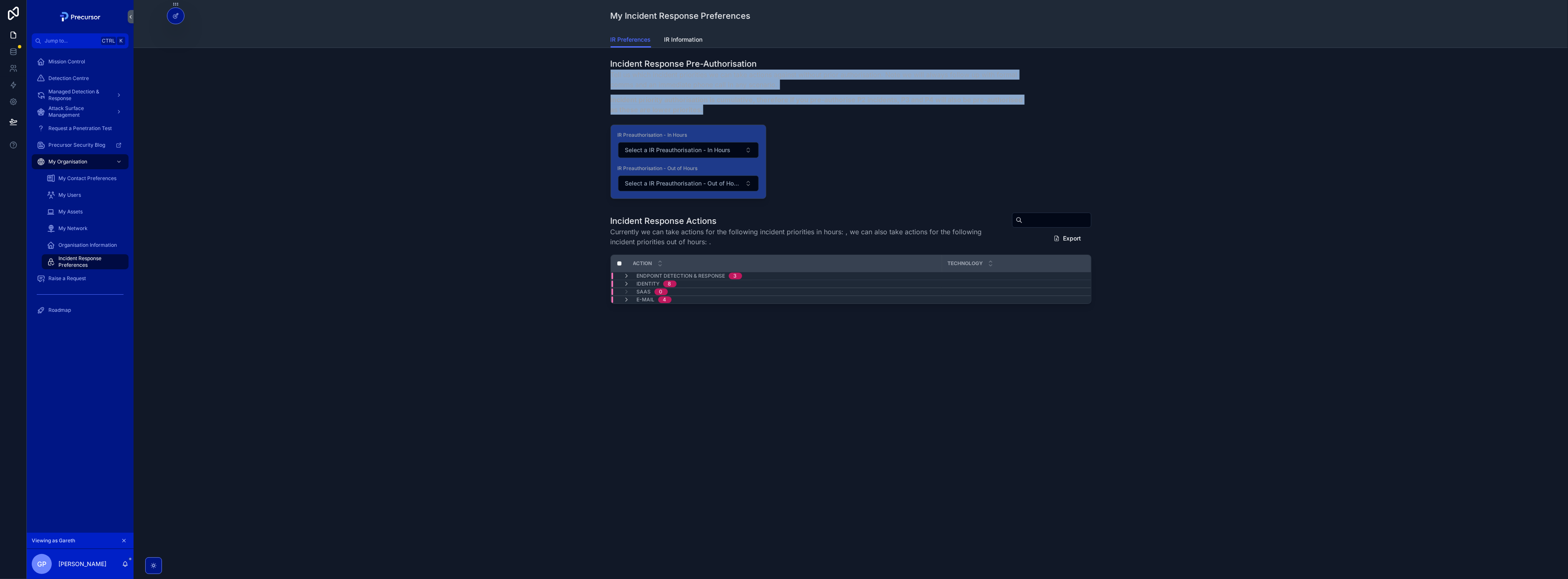
drag, startPoint x: 750, startPoint y: 110, endPoint x: 579, endPoint y: 75, distance: 174.5
click at [579, 75] on div "Incident Response Pre-Authorisation Tell us which incident priorities we can ta…" at bounding box center [850, 128] width 1421 height 148
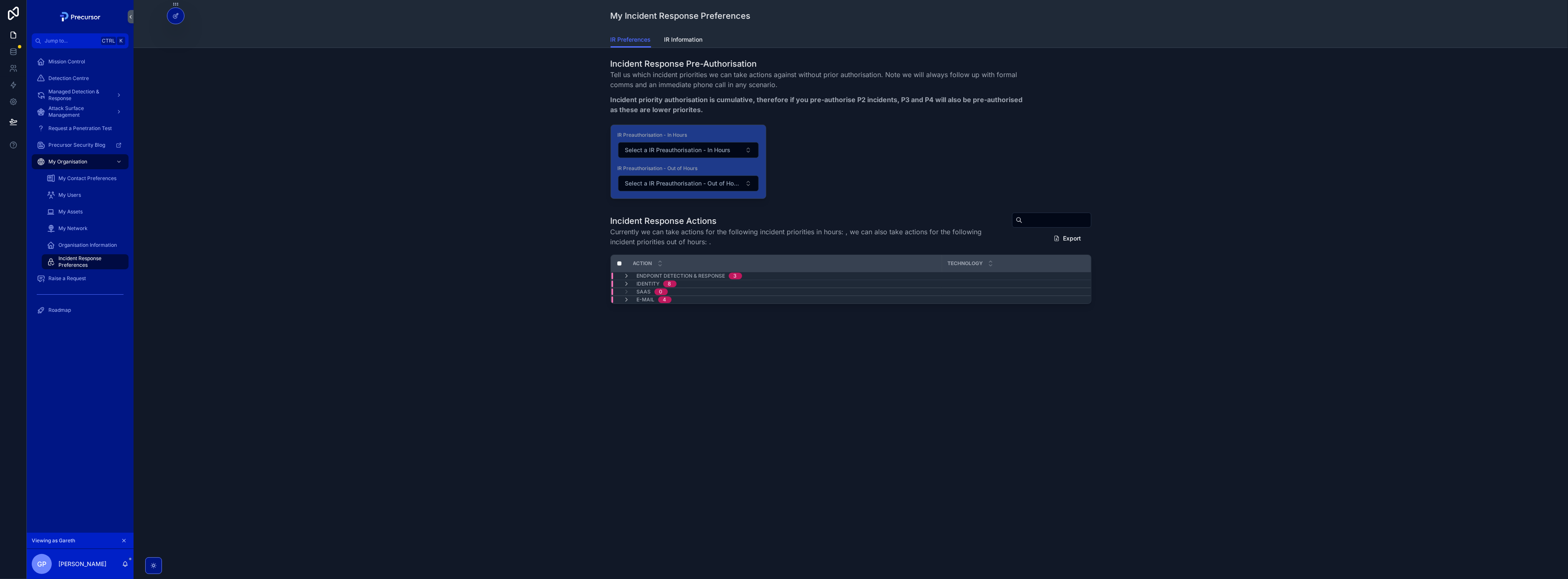
click at [268, 307] on div "Incident Response Actions Currently we can take actions for the following incid…" at bounding box center [850, 258] width 1421 height 99
click at [812, 350] on div "Incident Response Pre-Authorisation Tell us which incident priorities we can ta…" at bounding box center [850, 204] width 1435 height 313
